Goal: Navigation & Orientation: Go to known website

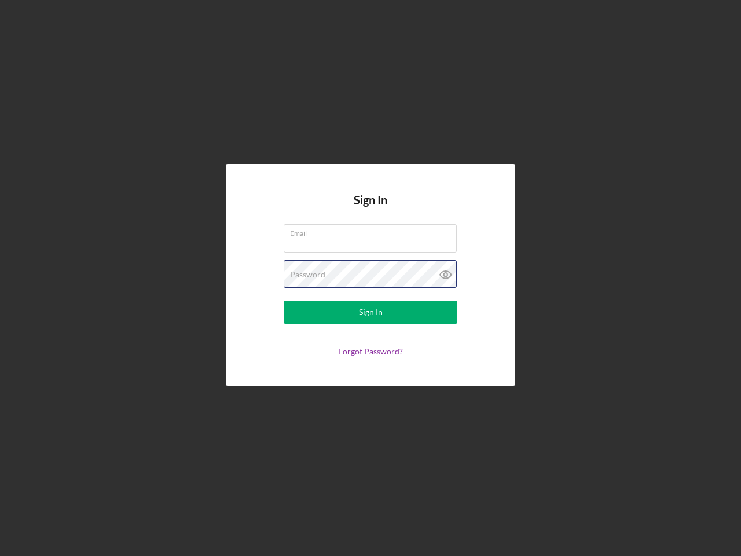
click at [371, 278] on div "Password" at bounding box center [371, 274] width 174 height 29
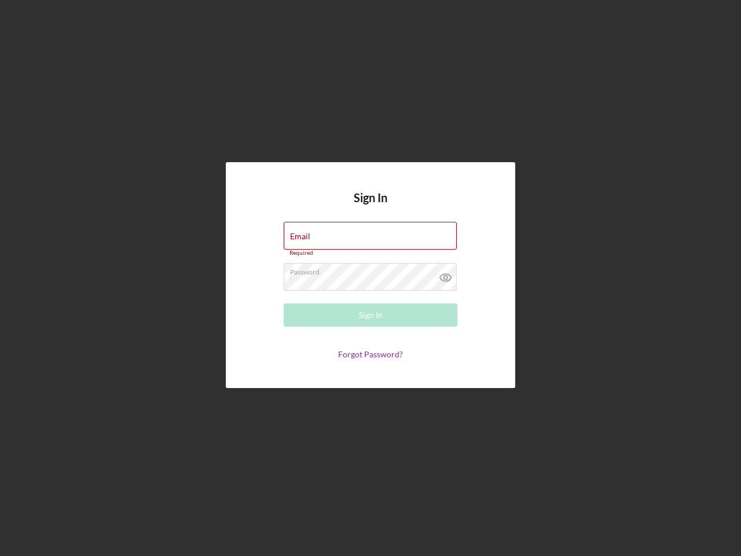
click at [446, 274] on icon at bounding box center [445, 277] width 29 height 29
